Goal: Transaction & Acquisition: Book appointment/travel/reservation

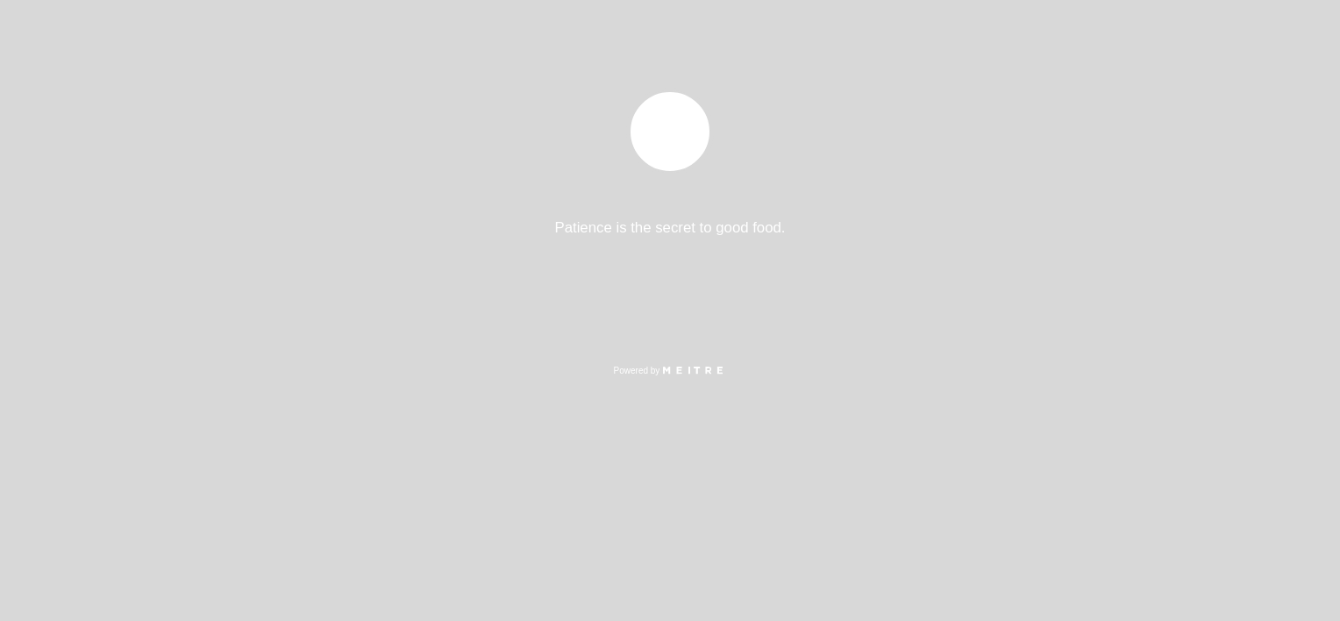
select select "es"
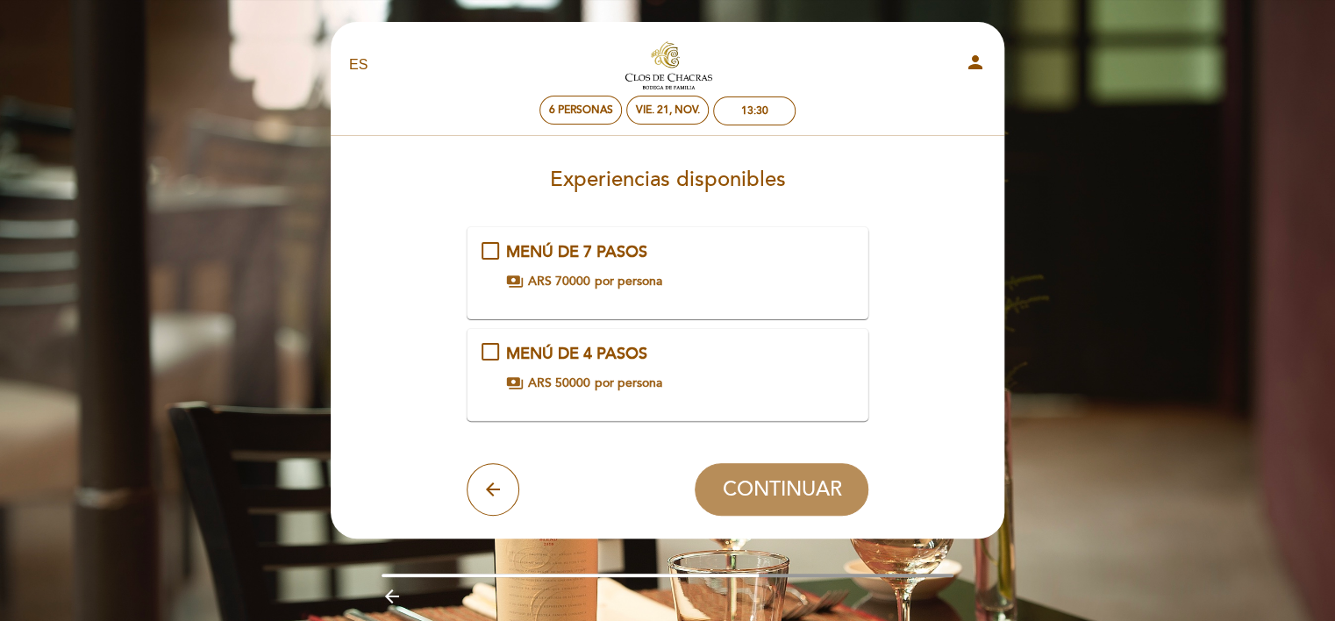
click at [495, 256] on div "MENÚ DE 7 PASOS payments ARS 70000 por persona" at bounding box center [667, 265] width 373 height 49
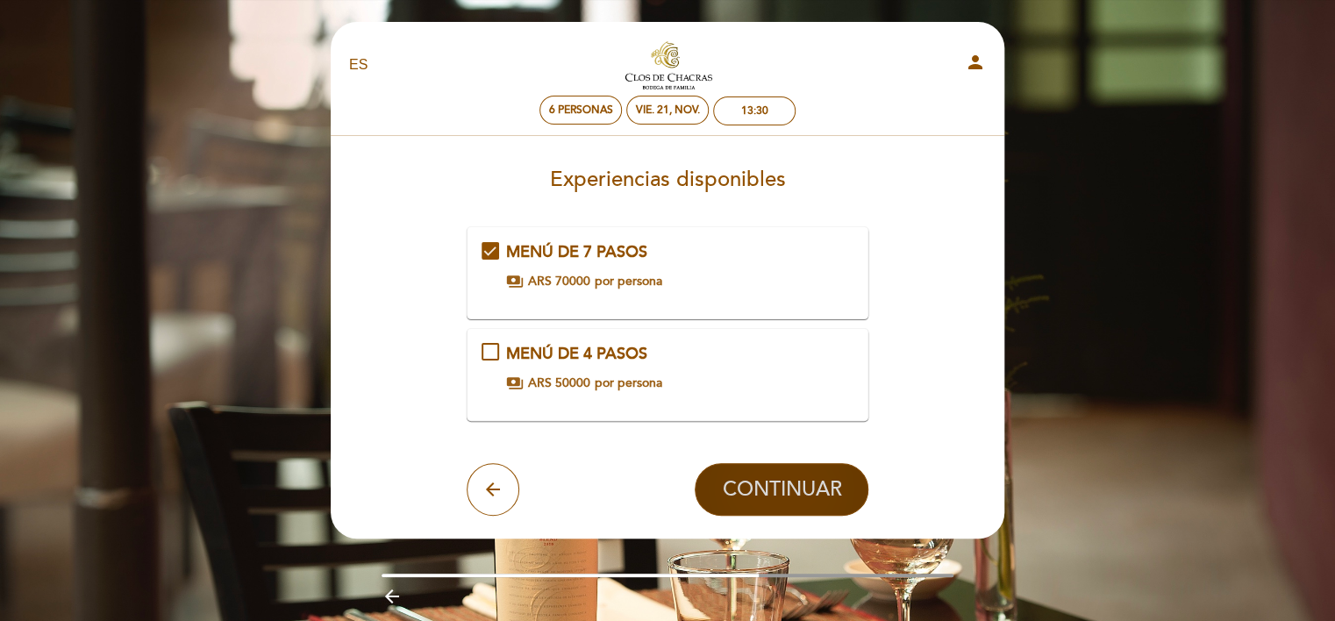
click at [786, 484] on span "CONTINUAR" at bounding box center [781, 489] width 119 height 25
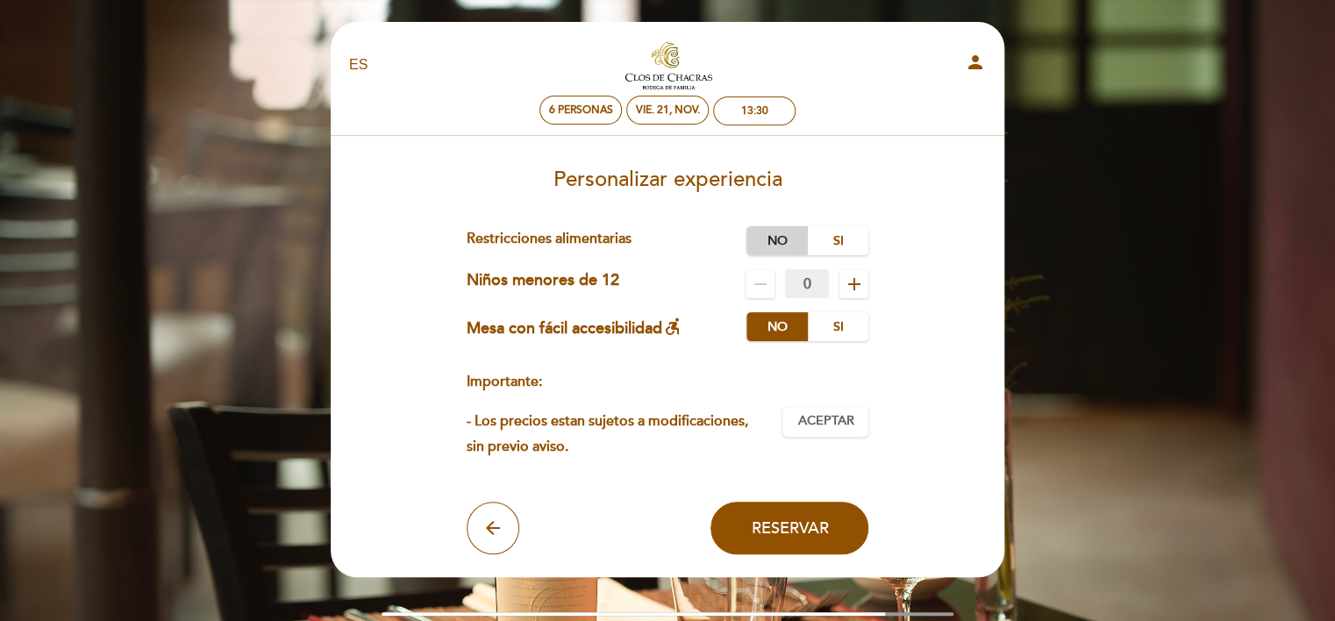
click at [780, 242] on label "No" at bounding box center [776, 240] width 61 height 29
click at [807, 416] on span "Aceptar" at bounding box center [825, 421] width 56 height 18
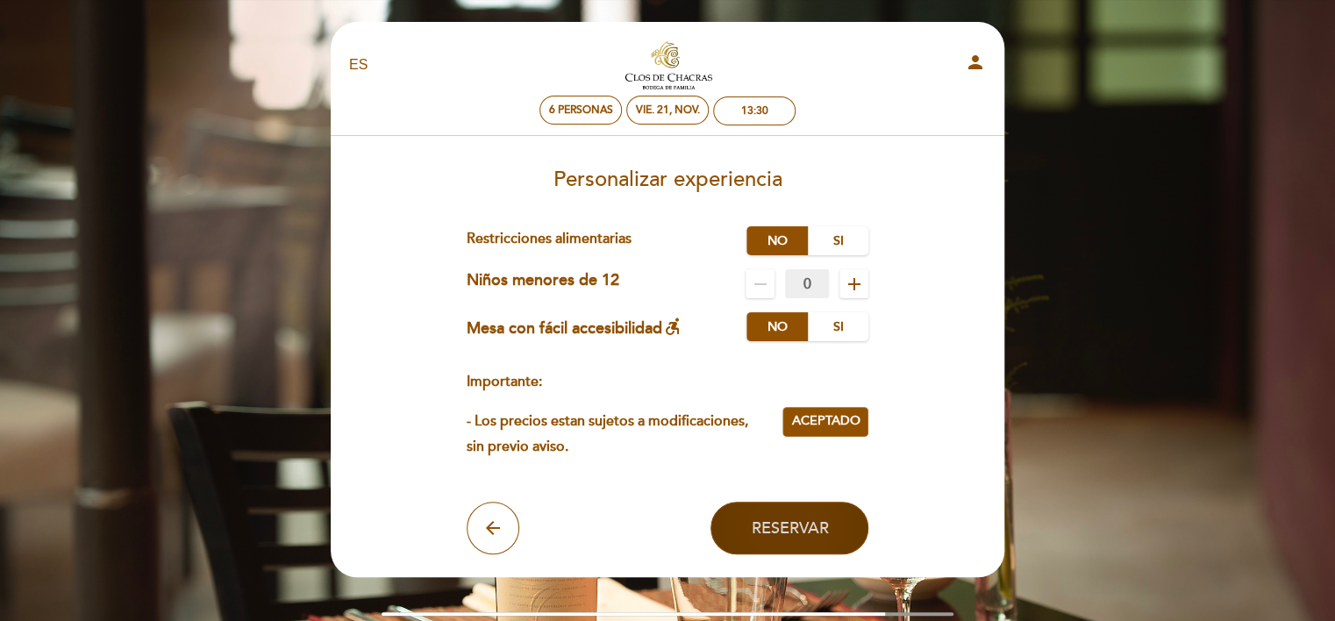
click at [798, 529] on span "Reservar" at bounding box center [789, 527] width 77 height 19
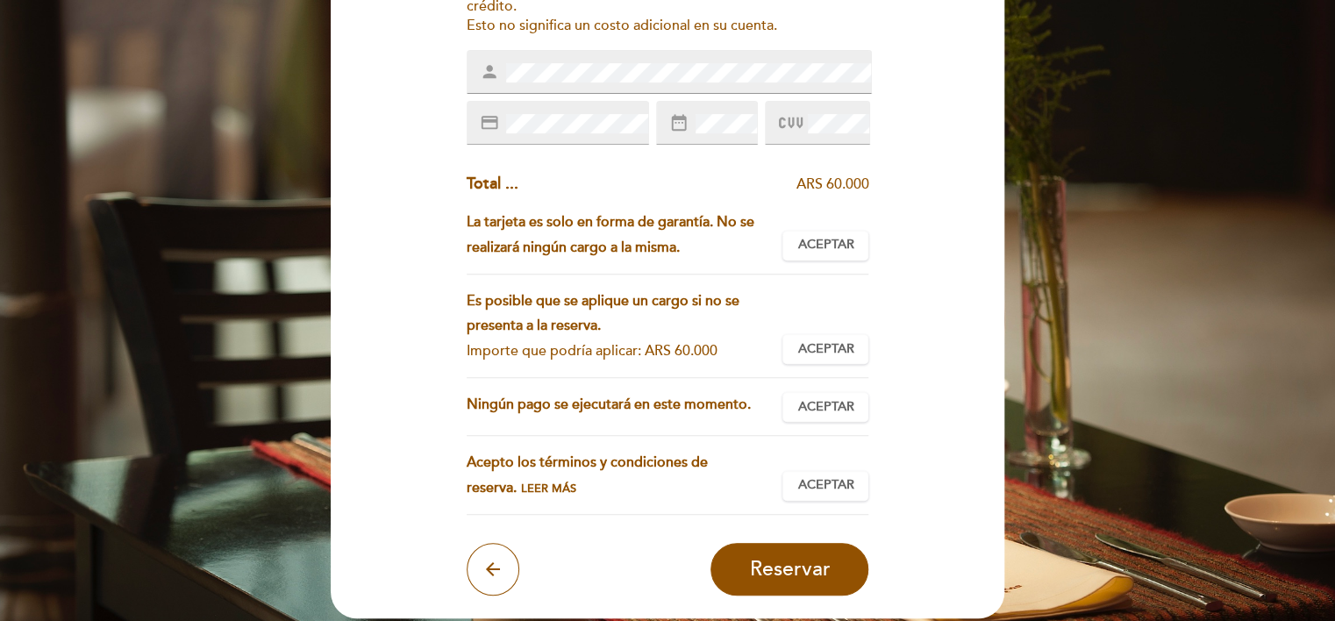
scroll to position [290, 0]
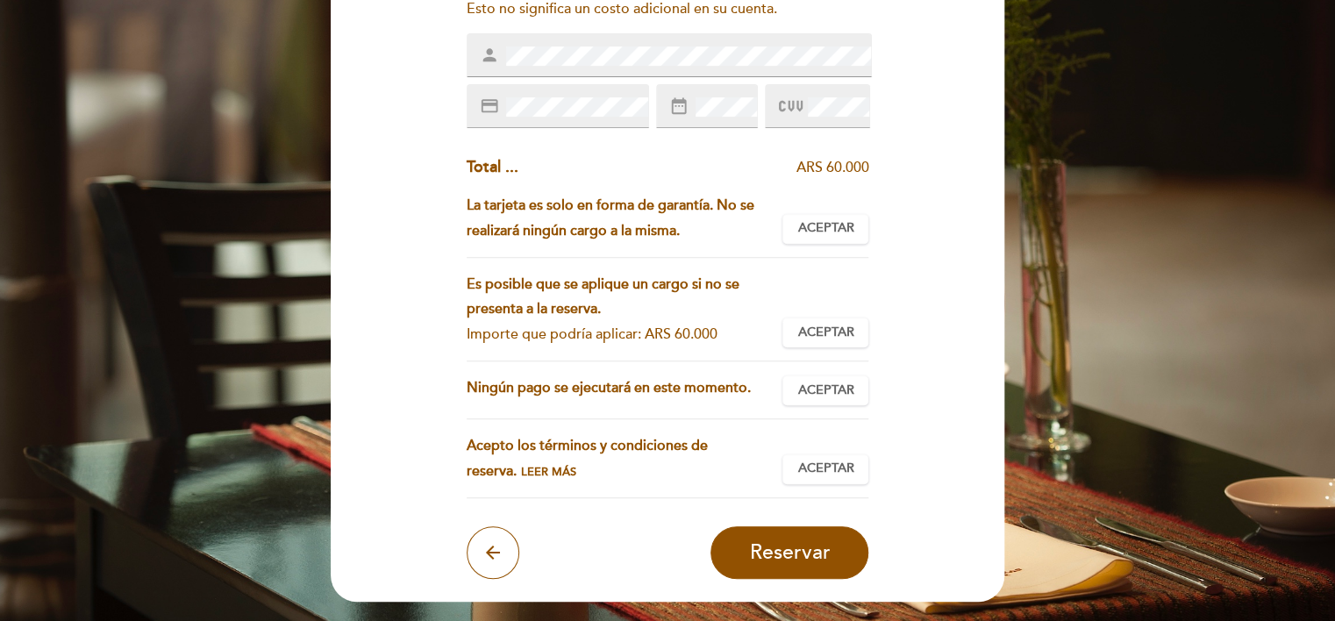
click at [807, 111] on span at bounding box center [836, 106] width 65 height 21
click at [830, 228] on span "Aceptar" at bounding box center [825, 228] width 56 height 18
click at [842, 337] on span "Aceptar" at bounding box center [825, 333] width 56 height 18
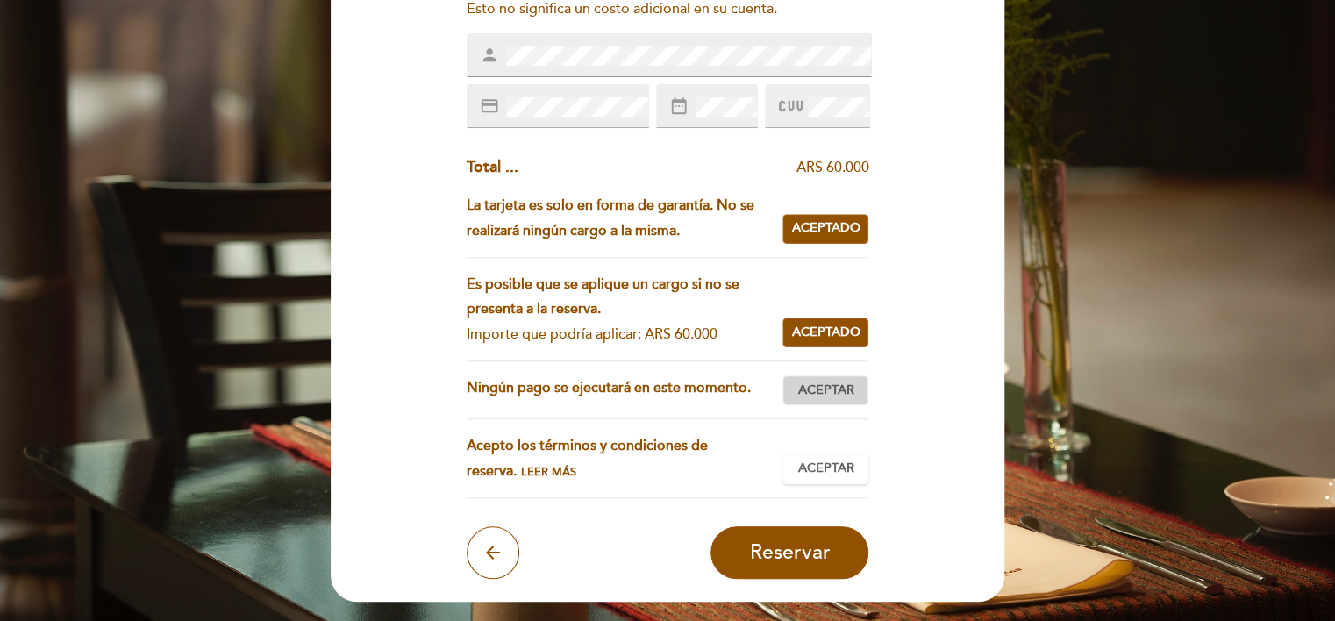
click at [842, 396] on span "Aceptar" at bounding box center [825, 390] width 56 height 18
click at [842, 459] on span "Aceptar" at bounding box center [825, 468] width 56 height 18
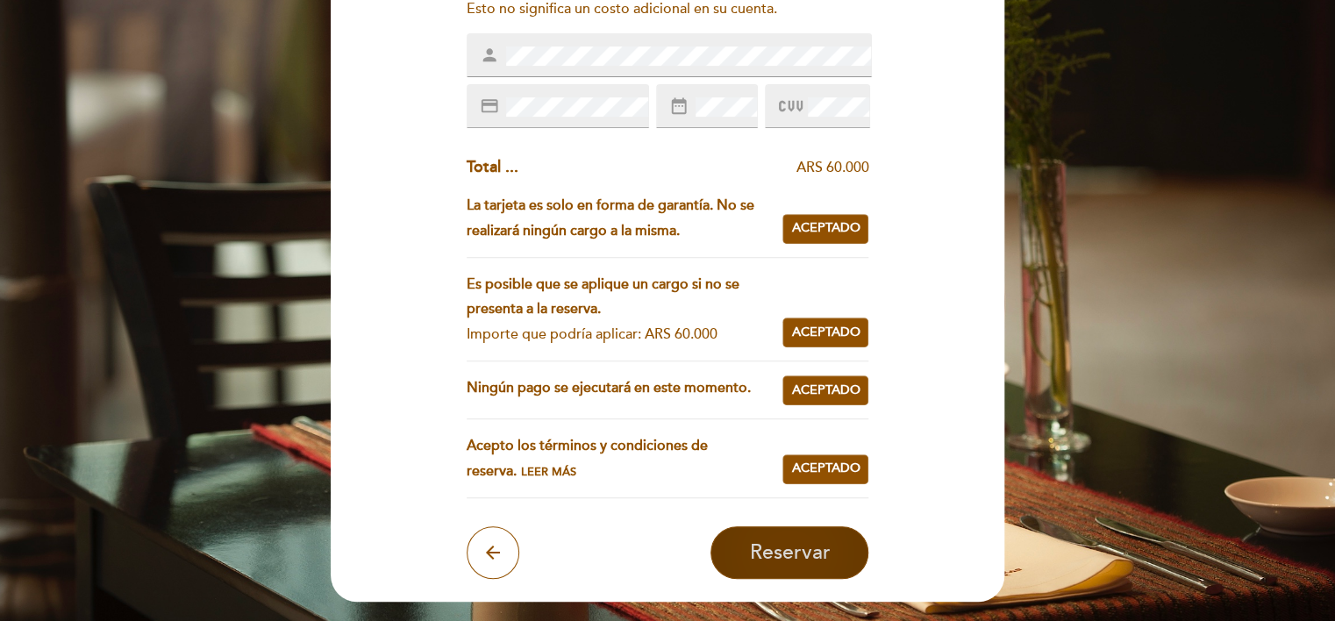
click at [825, 554] on span "Reservar" at bounding box center [789, 552] width 81 height 25
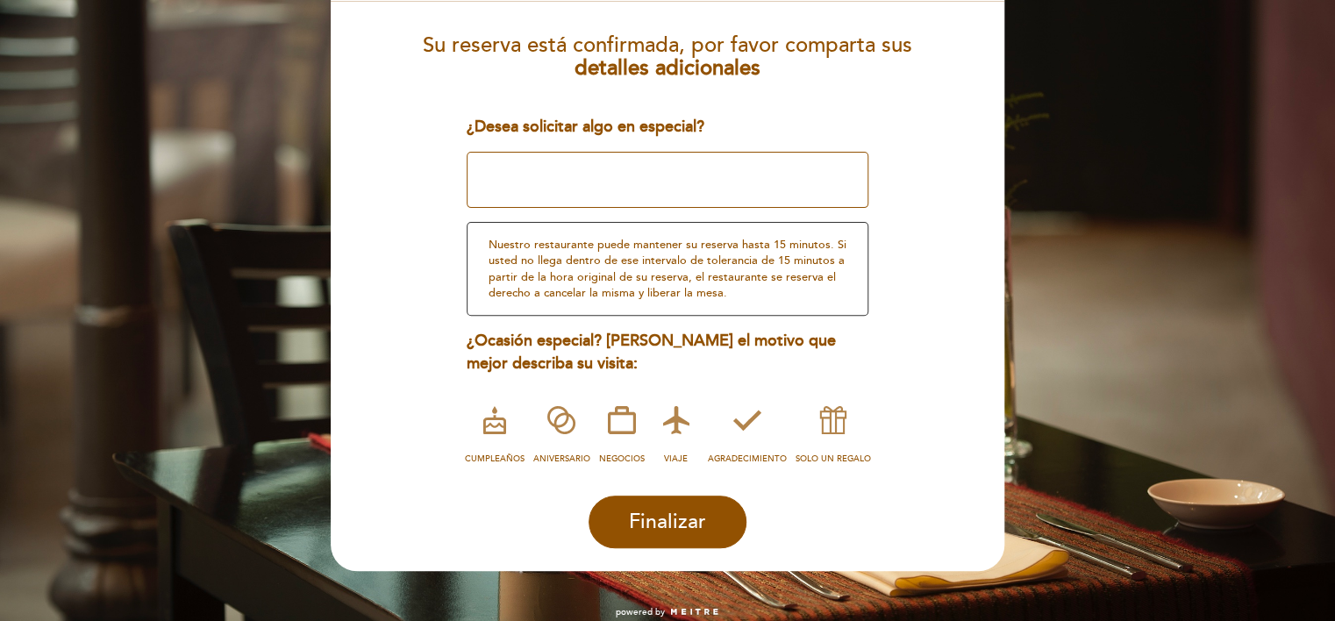
scroll to position [182, 0]
click at [725, 523] on button "Finalizar" at bounding box center [667, 521] width 158 height 53
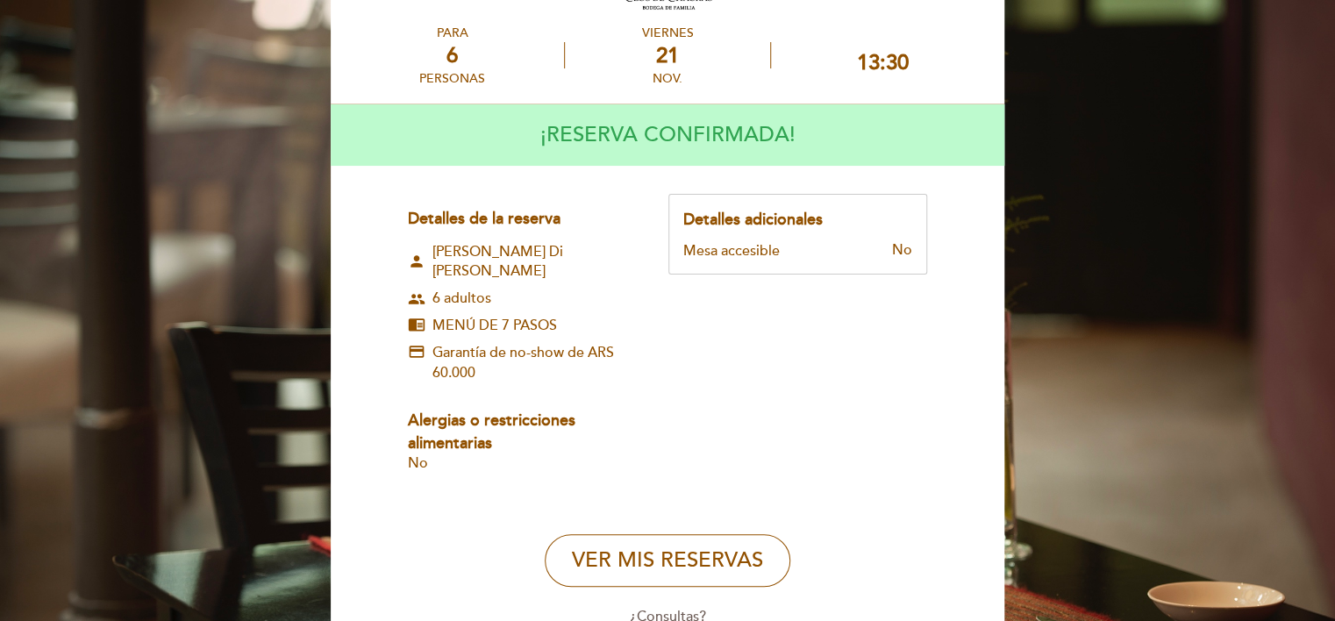
scroll to position [0, 0]
